Goal: Task Accomplishment & Management: Manage account settings

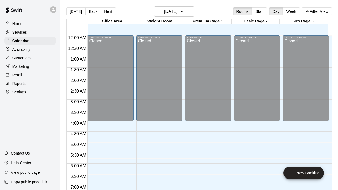
scroll to position [228, 0]
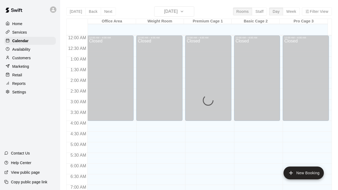
scroll to position [280, 0]
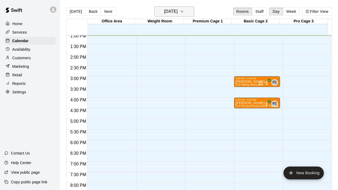
click at [192, 11] on button "[DATE]" at bounding box center [174, 11] width 40 height 10
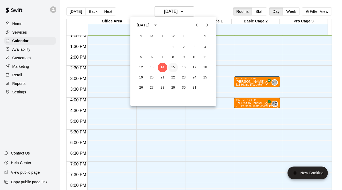
click at [174, 67] on button "15" at bounding box center [173, 68] width 10 height 10
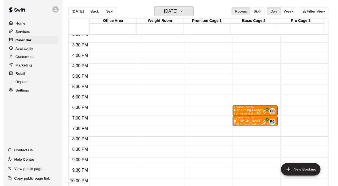
scroll to position [324, 0]
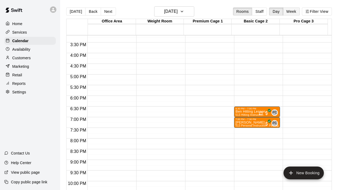
click at [292, 10] on button "Week" at bounding box center [291, 11] width 17 height 8
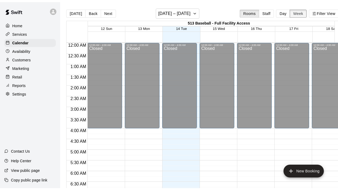
scroll to position [280, 0]
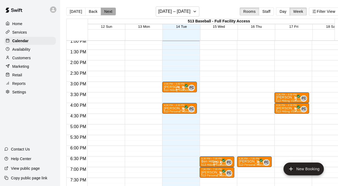
click at [105, 10] on button "Next" at bounding box center [108, 11] width 15 height 8
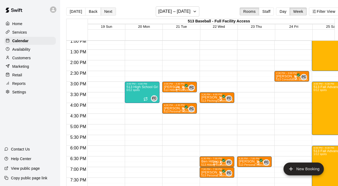
click at [104, 9] on button "Next" at bounding box center [108, 11] width 15 height 8
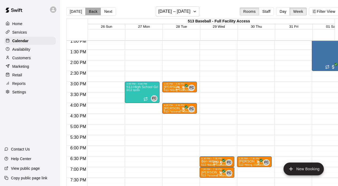
click at [91, 12] on button "Back" at bounding box center [93, 11] width 16 height 8
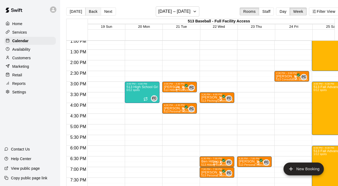
click at [91, 12] on button "Back" at bounding box center [93, 11] width 16 height 8
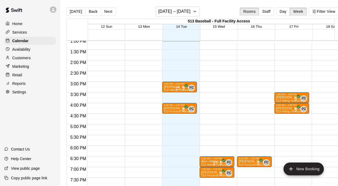
click at [29, 51] on p "Availability" at bounding box center [21, 49] width 18 height 5
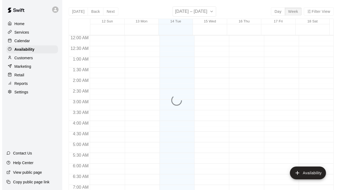
scroll to position [280, 0]
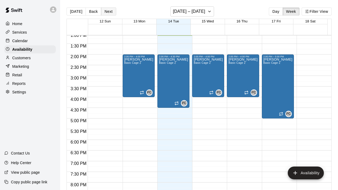
click at [108, 13] on button "Next" at bounding box center [108, 11] width 15 height 8
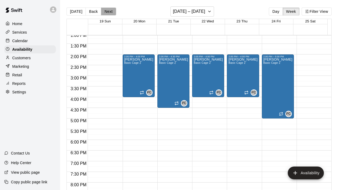
click at [108, 12] on button "Next" at bounding box center [108, 11] width 15 height 8
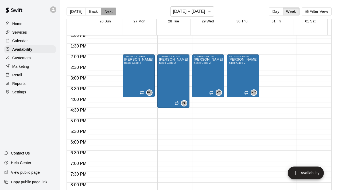
click at [107, 12] on button "Next" at bounding box center [108, 11] width 15 height 8
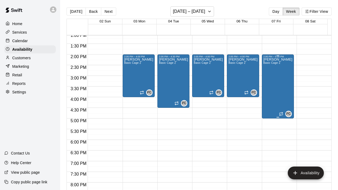
click at [270, 79] on div "[PERSON_NAME] Basic Cage 2" at bounding box center [278, 153] width 29 height 190
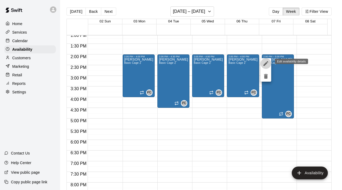
click at [265, 65] on icon "edit" at bounding box center [266, 63] width 5 height 5
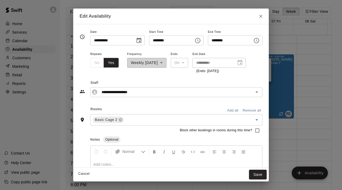
click at [259, 41] on icon "Choose time, selected time is 5:00 PM" at bounding box center [256, 40] width 5 height 5
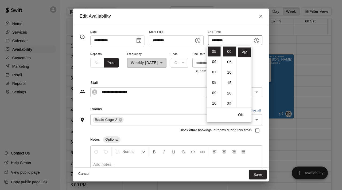
scroll to position [0, 0]
click at [213, 93] on li "04" at bounding box center [214, 93] width 13 height 10
click at [229, 95] on li "30" at bounding box center [229, 94] width 13 height 10
type input "********"
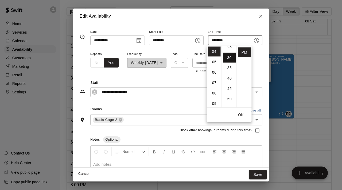
scroll to position [63, 0]
click at [262, 173] on button "Save" at bounding box center [258, 175] width 18 height 10
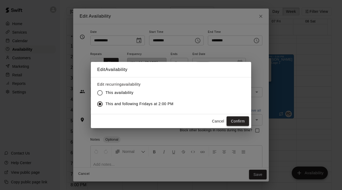
click at [239, 122] on button "Confirm" at bounding box center [238, 122] width 22 height 10
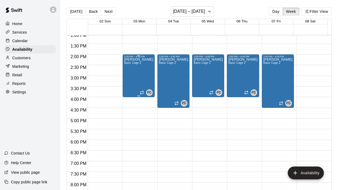
click at [138, 69] on div "[PERSON_NAME] Basic Cage 2" at bounding box center [138, 153] width 29 height 190
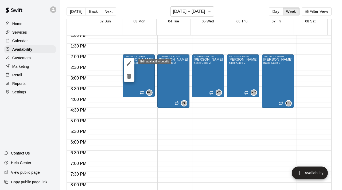
click at [129, 64] on icon "edit" at bounding box center [129, 63] width 5 height 5
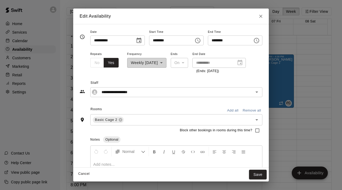
click at [257, 42] on icon "Choose time, selected time is 4:00 PM" at bounding box center [256, 40] width 6 height 6
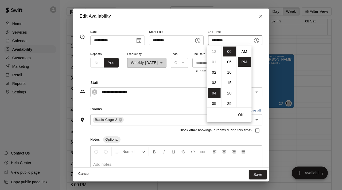
scroll to position [10, 0]
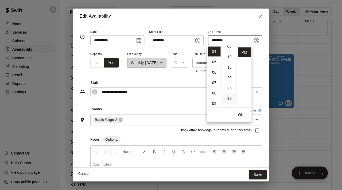
click at [228, 100] on li "30" at bounding box center [229, 99] width 13 height 10
type input "********"
click at [243, 116] on button "OK" at bounding box center [241, 115] width 17 height 10
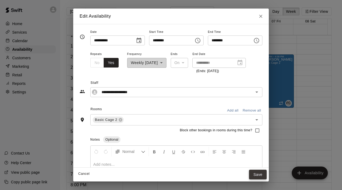
click at [261, 174] on button "Save" at bounding box center [258, 175] width 18 height 10
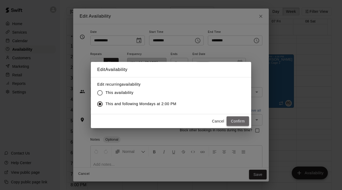
click at [241, 118] on button "Confirm" at bounding box center [238, 122] width 22 height 10
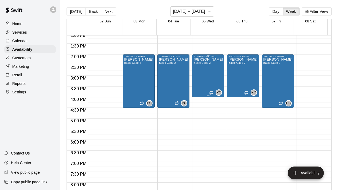
click at [211, 76] on div "[PERSON_NAME] Basic Cage 2" at bounding box center [208, 153] width 29 height 190
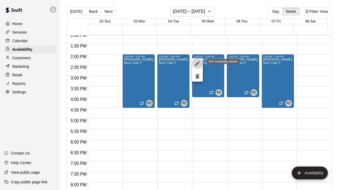
click at [196, 62] on icon "edit" at bounding box center [197, 63] width 6 height 6
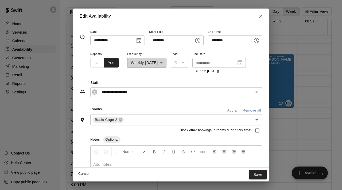
click at [256, 41] on icon "Choose time, selected time is 4:00 PM" at bounding box center [256, 40] width 6 height 6
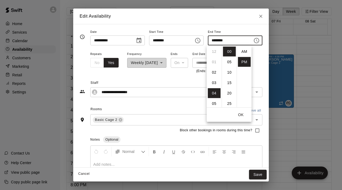
scroll to position [10, 0]
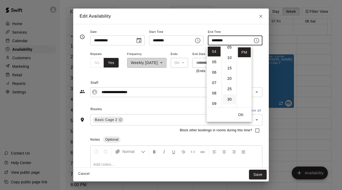
click at [229, 101] on li "30" at bounding box center [229, 100] width 13 height 10
type input "********"
click at [241, 117] on button "OK" at bounding box center [241, 115] width 17 height 10
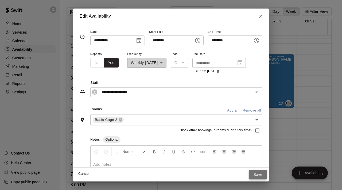
click at [261, 172] on button "Save" at bounding box center [258, 175] width 18 height 10
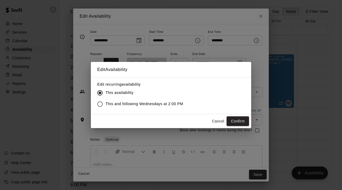
click at [108, 103] on span "This and following Wednesdays at 2:00 PM" at bounding box center [145, 104] width 78 height 6
click at [238, 121] on button "Confirm" at bounding box center [238, 122] width 22 height 10
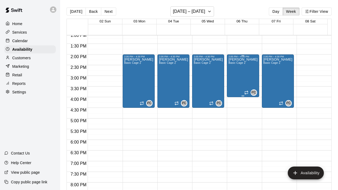
click at [241, 75] on div "[PERSON_NAME] Basic Cage 2" at bounding box center [243, 153] width 29 height 190
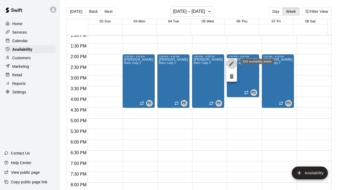
click at [232, 61] on icon "edit" at bounding box center [232, 63] width 6 height 6
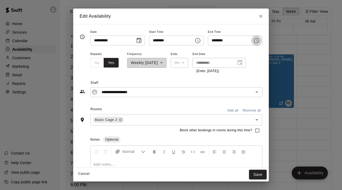
click at [257, 42] on icon "Choose time, selected time is 4:00 PM" at bounding box center [256, 40] width 6 height 6
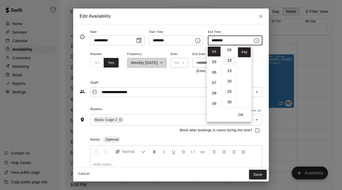
scroll to position [16, 0]
click at [229, 98] on li "30" at bounding box center [229, 99] width 13 height 10
type input "********"
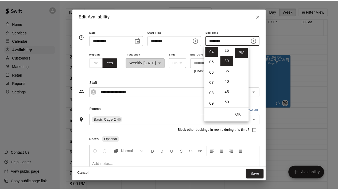
scroll to position [63, 0]
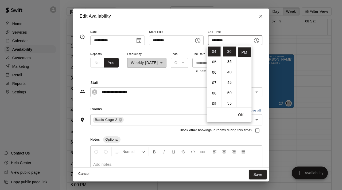
click at [242, 117] on button "OK" at bounding box center [241, 115] width 17 height 10
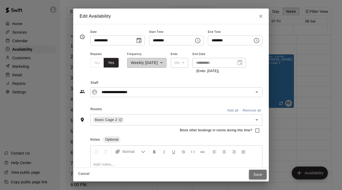
click at [264, 176] on button "Save" at bounding box center [258, 175] width 18 height 10
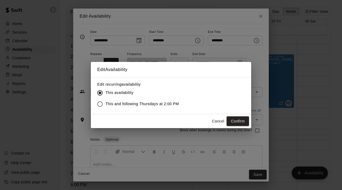
click at [132, 104] on span "This and following Thursdays at 2:00 PM" at bounding box center [142, 104] width 73 height 6
click at [240, 120] on button "Confirm" at bounding box center [238, 122] width 22 height 10
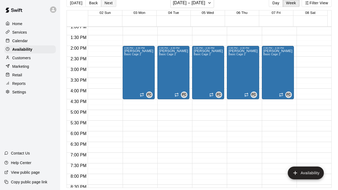
scroll to position [0, 0]
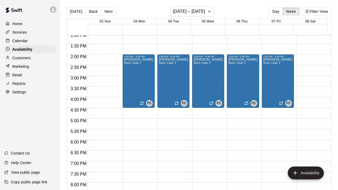
click at [26, 32] on p "Services" at bounding box center [19, 32] width 15 height 5
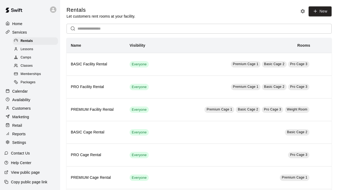
click at [34, 75] on span "Memberships" at bounding box center [31, 74] width 20 height 5
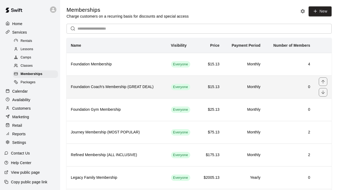
click at [105, 91] on th "Foundation Coach's Membership (GREAT DEAL)" at bounding box center [117, 87] width 100 height 23
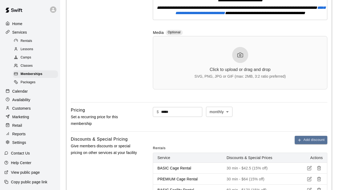
scroll to position [605, 0]
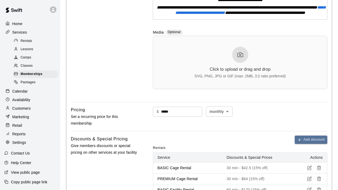
click at [240, 56] on circle at bounding box center [240, 55] width 2 height 2
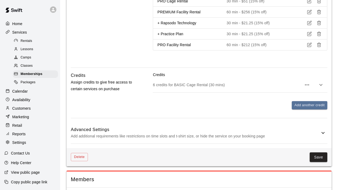
scroll to position [843, 0]
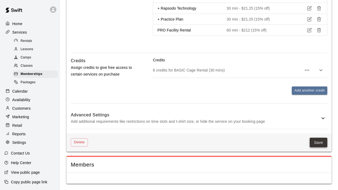
click at [314, 148] on button "Save" at bounding box center [319, 143] width 18 height 10
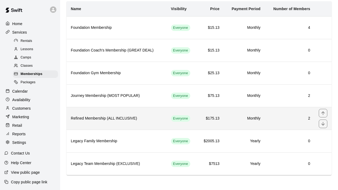
scroll to position [37, 0]
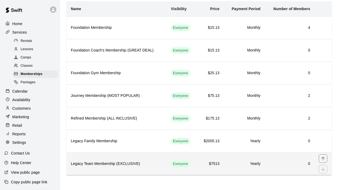
click at [150, 166] on h6 "Legacy Team Membership (EXCLUSIVE)" at bounding box center [117, 164] width 92 height 6
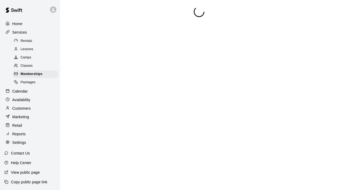
scroll to position [518, 0]
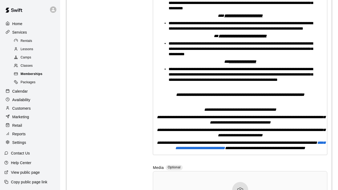
click at [40, 75] on span "Memberships" at bounding box center [32, 74] width 22 height 5
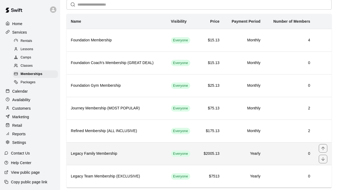
scroll to position [37, 0]
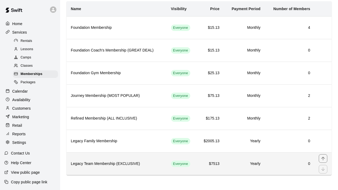
click at [148, 159] on th "Legacy Team Membership (EXCLUSIVE)" at bounding box center [117, 164] width 100 height 23
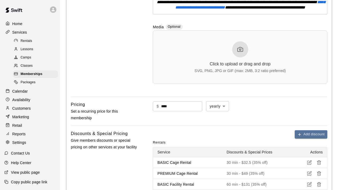
scroll to position [660, 0]
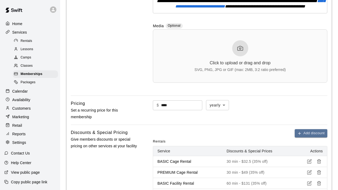
click at [238, 52] on icon at bounding box center [240, 48] width 6 height 6
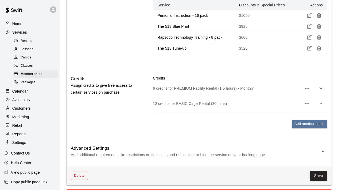
scroll to position [1129, 0]
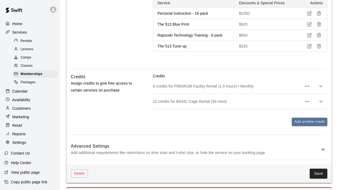
click at [307, 90] on icon "button" at bounding box center [307, 86] width 6 height 6
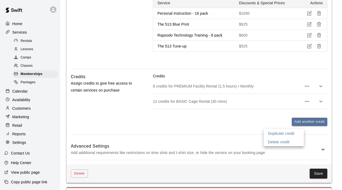
click at [322, 128] on div at bounding box center [171, 95] width 342 height 190
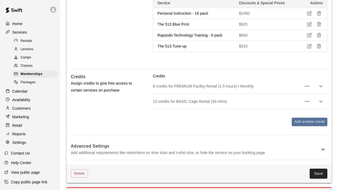
click at [322, 90] on icon "button" at bounding box center [321, 86] width 6 height 6
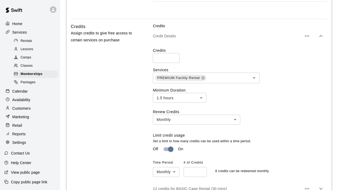
scroll to position [1181, 0]
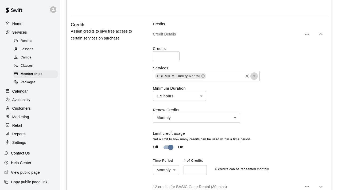
click at [255, 79] on icon "Open" at bounding box center [254, 76] width 6 height 6
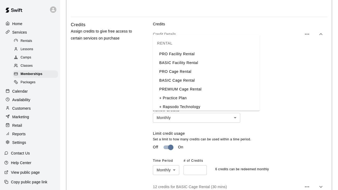
scroll to position [9, 0]
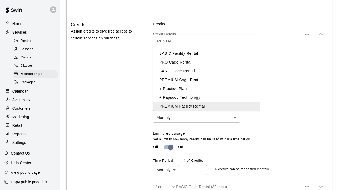
click at [193, 71] on li "BASIC Cage Rental" at bounding box center [206, 71] width 107 height 9
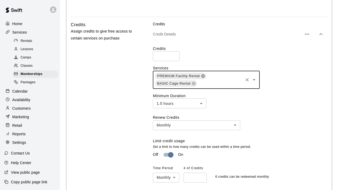
click at [203, 78] on icon at bounding box center [202, 76] width 3 height 3
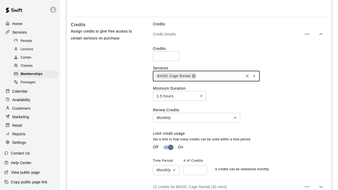
click at [194, 78] on icon at bounding box center [193, 76] width 3 height 3
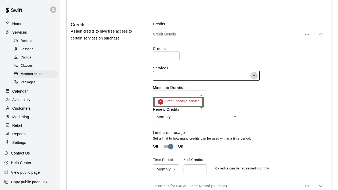
click at [255, 79] on icon "Open" at bounding box center [254, 76] width 6 height 6
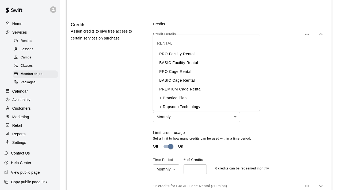
click at [204, 61] on li "BASIC Facility Rental" at bounding box center [206, 63] width 107 height 9
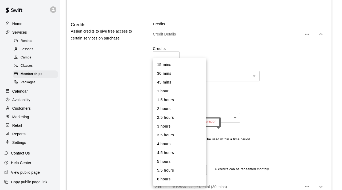
click at [172, 108] on li "2 hours" at bounding box center [179, 108] width 53 height 9
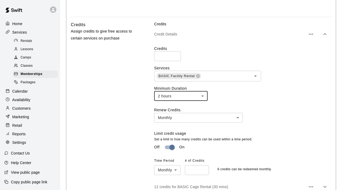
type input "***"
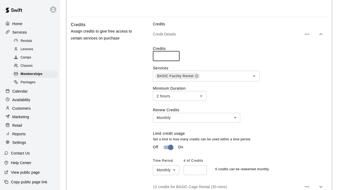
click at [173, 61] on input "*" at bounding box center [166, 56] width 27 height 10
type input "*"
click at [173, 61] on input "*" at bounding box center [166, 56] width 27 height 10
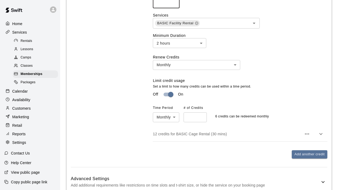
scroll to position [1244, 0]
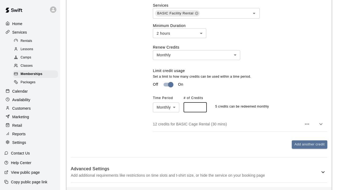
click at [202, 113] on input "*" at bounding box center [195, 108] width 23 height 10
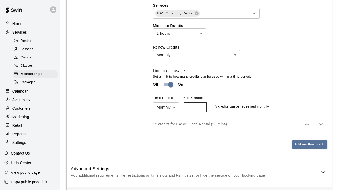
type input "*"
click at [202, 113] on input "*" at bounding box center [195, 108] width 23 height 10
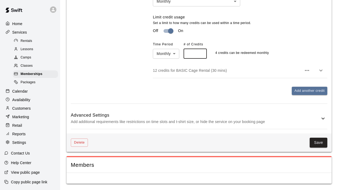
scroll to position [1338, 0]
click at [321, 144] on button "Save" at bounding box center [319, 143] width 18 height 10
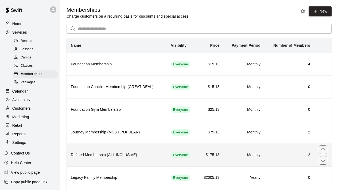
scroll to position [37, 0]
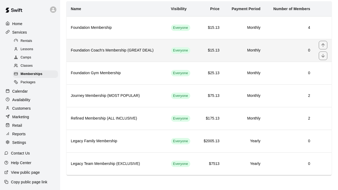
click at [103, 45] on th "Foundation Coach's Membership (GREAT DEAL)" at bounding box center [117, 50] width 100 height 23
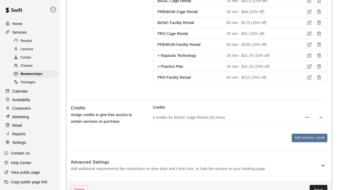
scroll to position [865, 0]
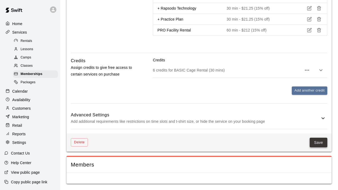
click at [315, 145] on button "Save" at bounding box center [319, 143] width 18 height 10
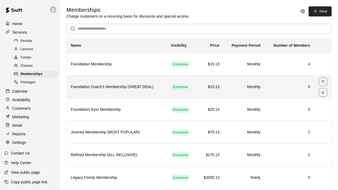
click at [106, 88] on h6 "Foundation Coach's Membership (GREAT DEAL)" at bounding box center [117, 87] width 92 height 6
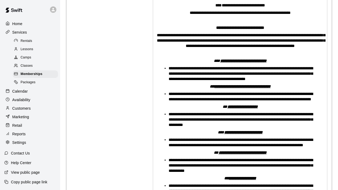
scroll to position [306, 0]
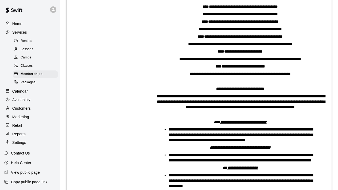
click at [225, 117] on p at bounding box center [240, 114] width 169 height 5
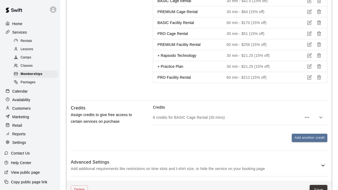
scroll to position [857, 0]
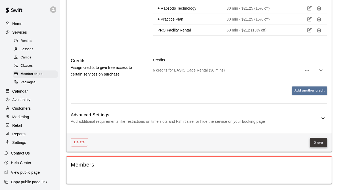
click at [318, 144] on button "Save" at bounding box center [319, 143] width 18 height 10
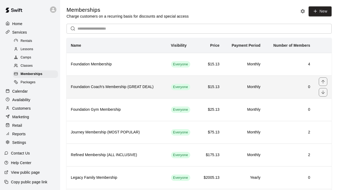
click at [143, 91] on th "Foundation Coach's Membership (GREAT DEAL)" at bounding box center [117, 87] width 100 height 23
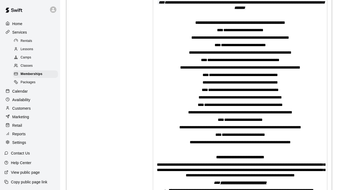
scroll to position [132, 0]
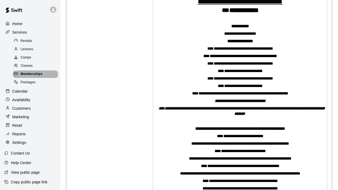
click at [34, 75] on span "Memberships" at bounding box center [32, 74] width 22 height 5
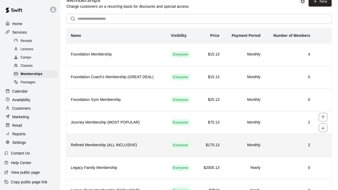
scroll to position [37, 0]
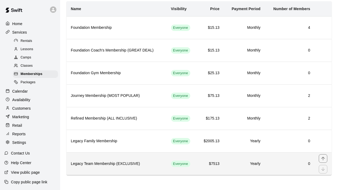
click at [117, 164] on h6 "Legacy Team Membership (EXCLUSIVE)" at bounding box center [117, 164] width 92 height 6
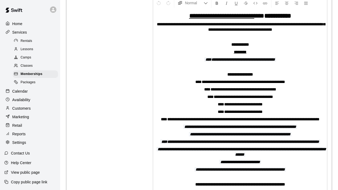
scroll to position [146, 0]
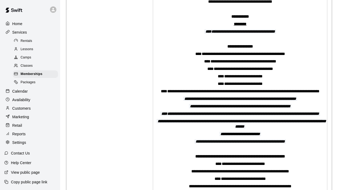
click at [203, 101] on strong "**********" at bounding box center [240, 99] width 114 height 4
drag, startPoint x: 305, startPoint y: 153, endPoint x: 177, endPoint y: 155, distance: 128.6
click at [177, 144] on p "**********" at bounding box center [240, 141] width 169 height 5
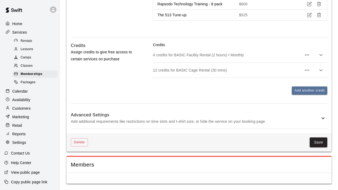
scroll to position [1192, 0]
click at [318, 140] on button "Save" at bounding box center [319, 143] width 18 height 10
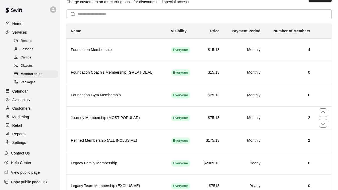
scroll to position [37, 0]
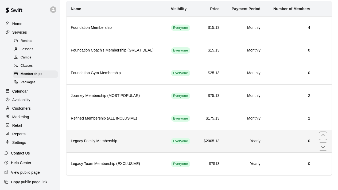
click at [155, 142] on h6 "Legacy Family Membership" at bounding box center [117, 141] width 92 height 6
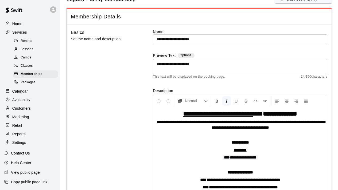
scroll to position [44, 0]
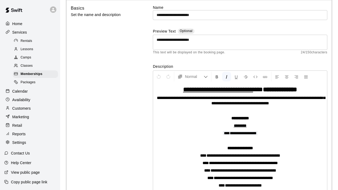
click at [314, 89] on h1 "**********" at bounding box center [240, 89] width 169 height 5
click at [313, 90] on h1 "**********" at bounding box center [240, 89] width 169 height 5
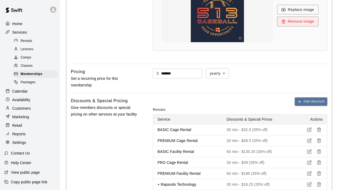
scroll to position [777, 0]
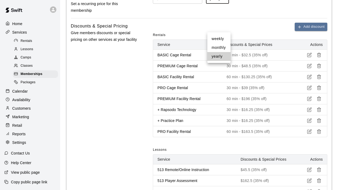
click at [223, 47] on li "monthly" at bounding box center [218, 47] width 23 height 9
type input "*******"
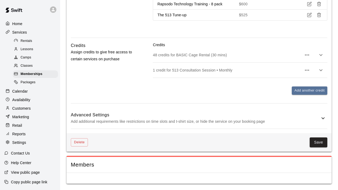
scroll to position [1213, 0]
type input "******"
click at [319, 140] on button "Save" at bounding box center [319, 143] width 18 height 10
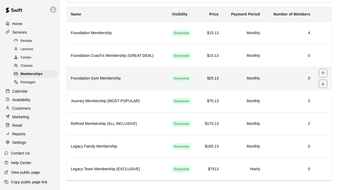
scroll to position [37, 0]
